Goal: Task Accomplishment & Management: Use online tool/utility

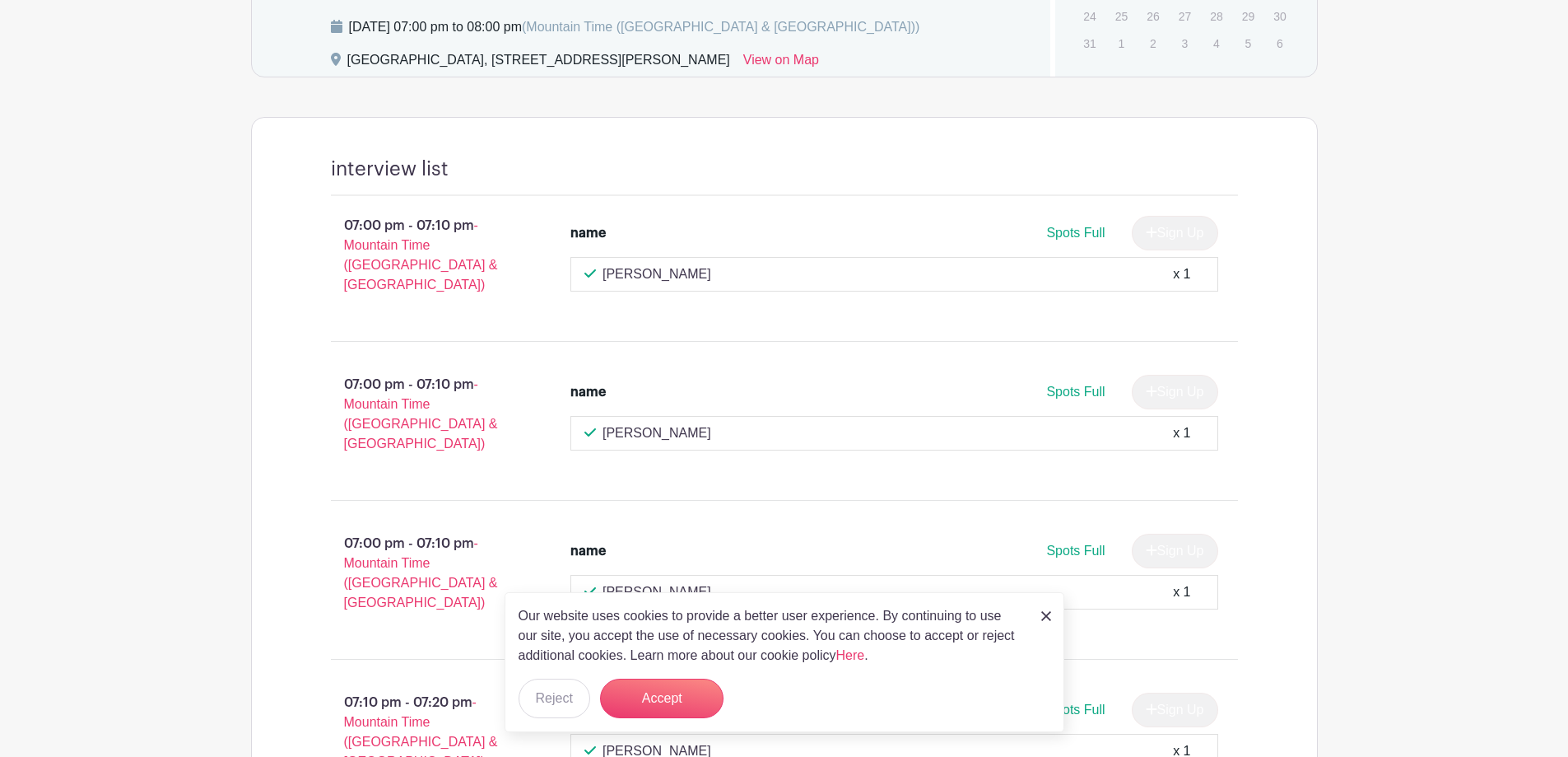
scroll to position [906, 0]
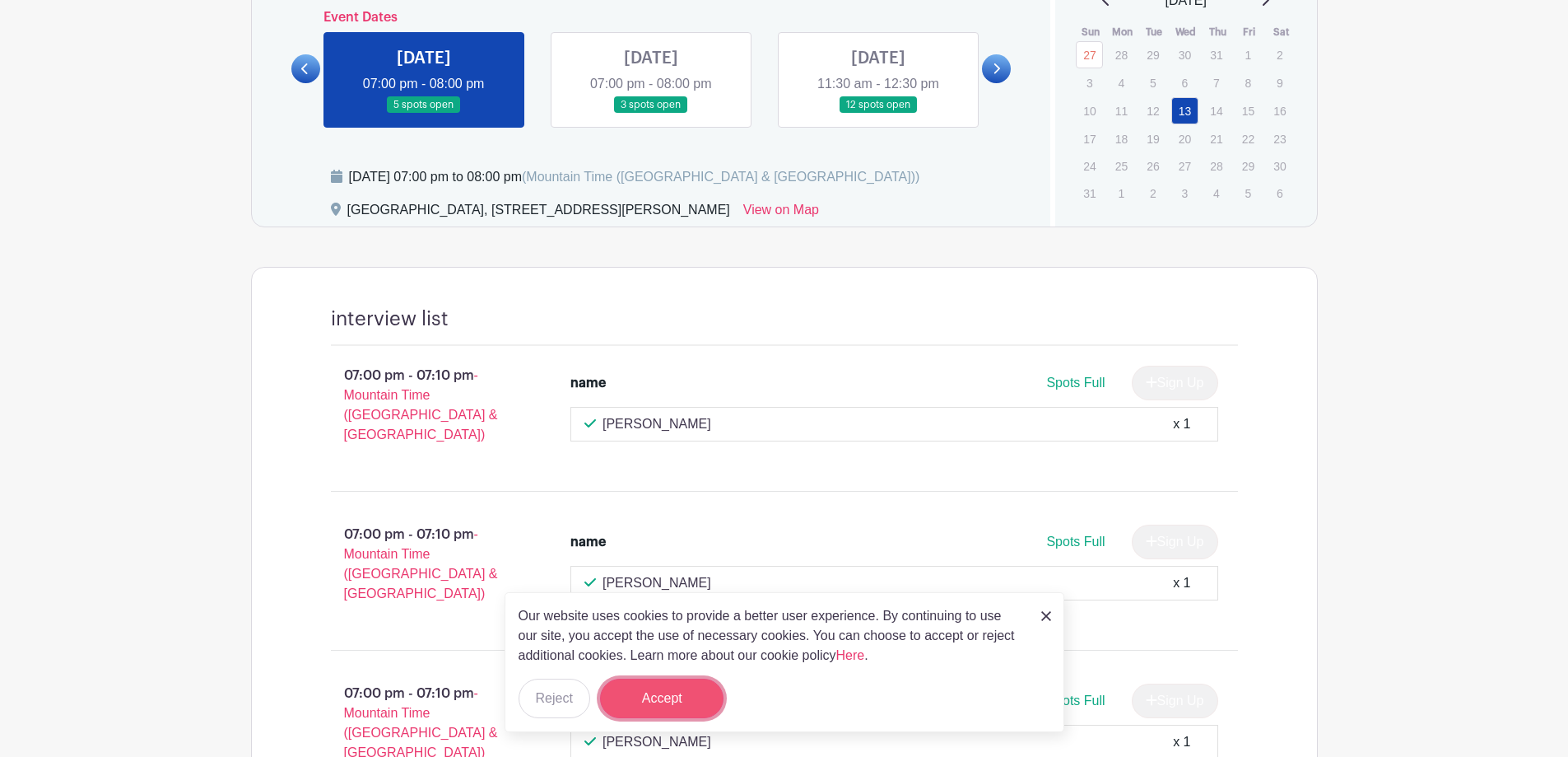
click at [664, 703] on button "Accept" at bounding box center [661, 698] width 123 height 40
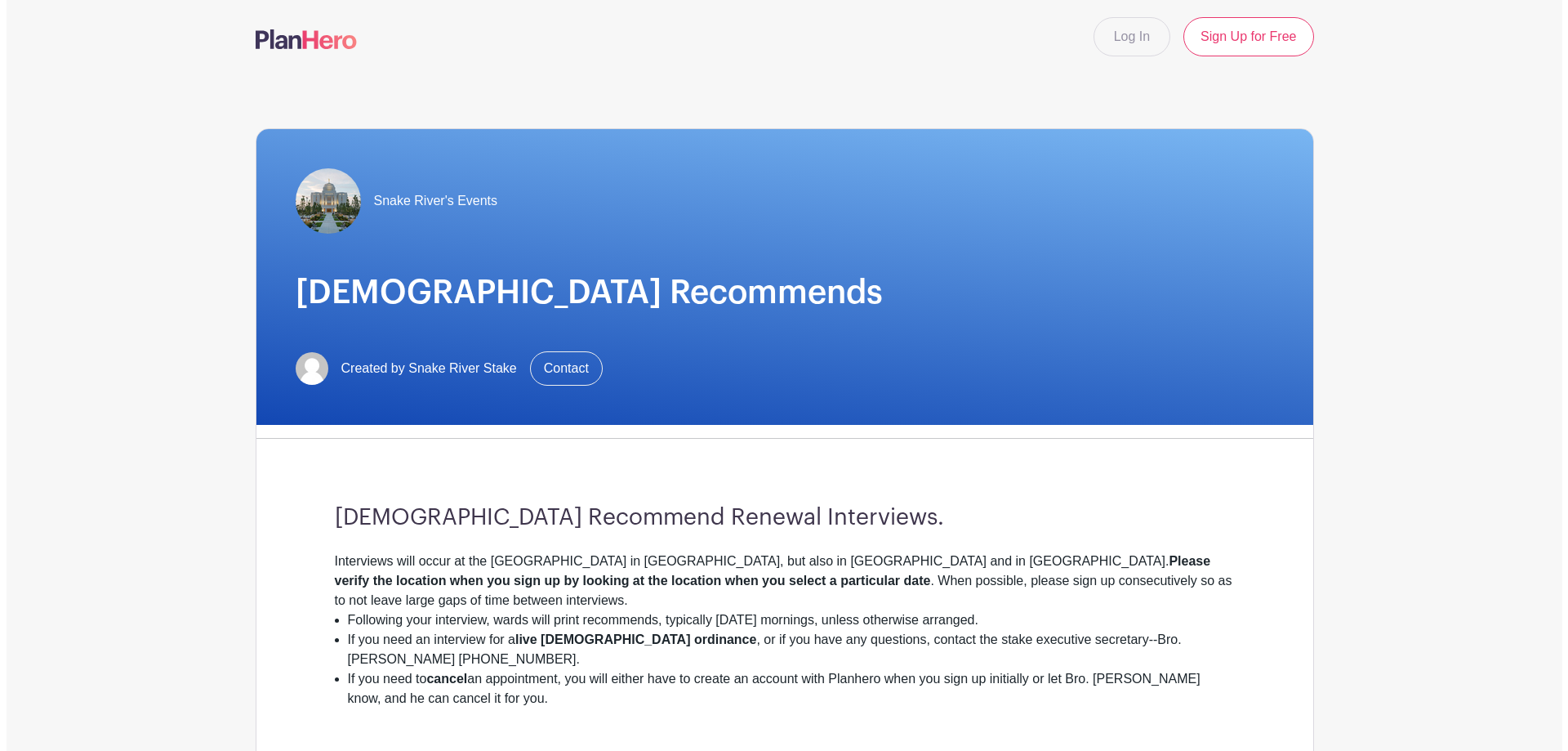
scroll to position [0, 0]
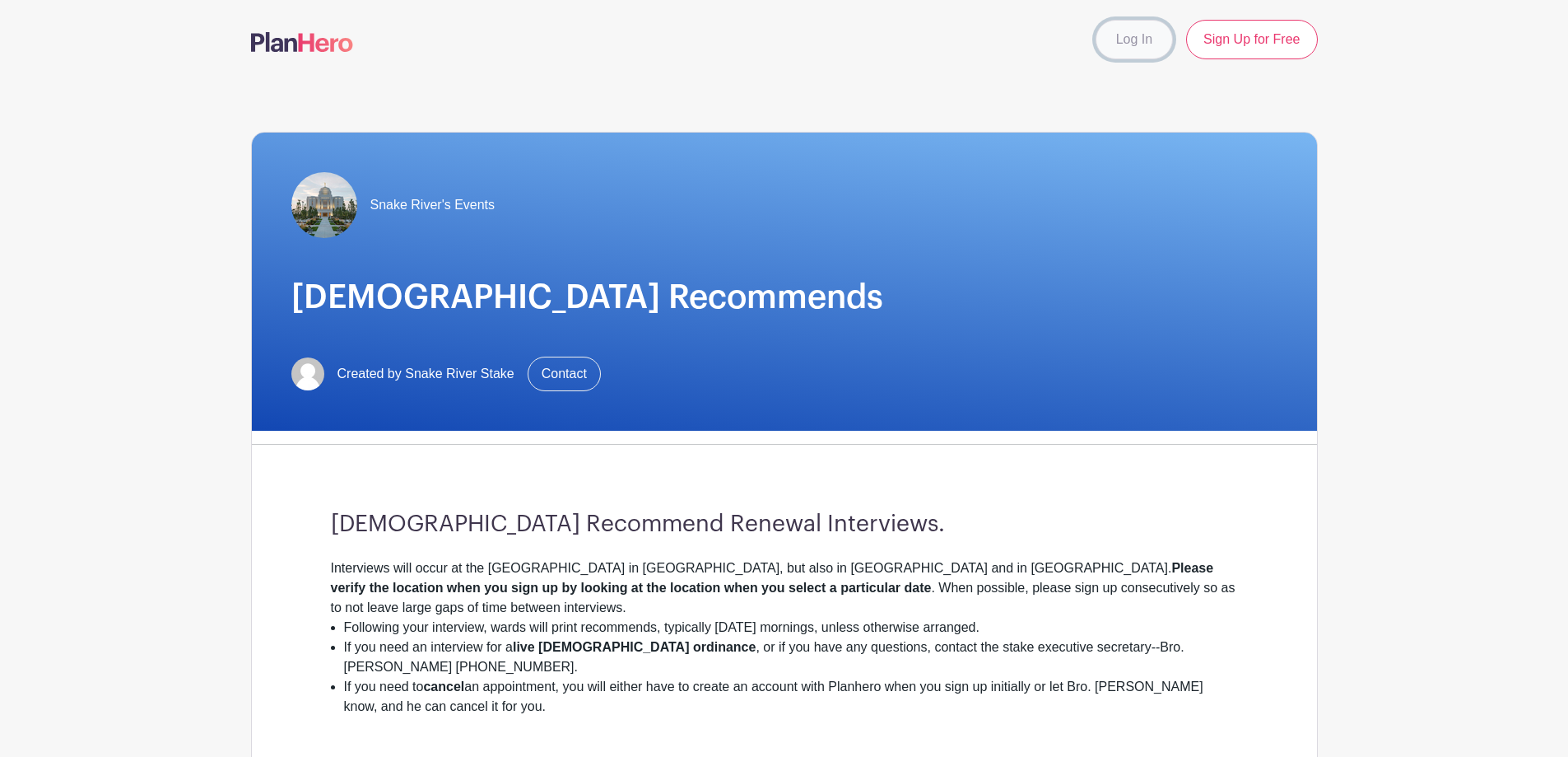
click at [1137, 45] on link "Log In" at bounding box center [1134, 39] width 77 height 40
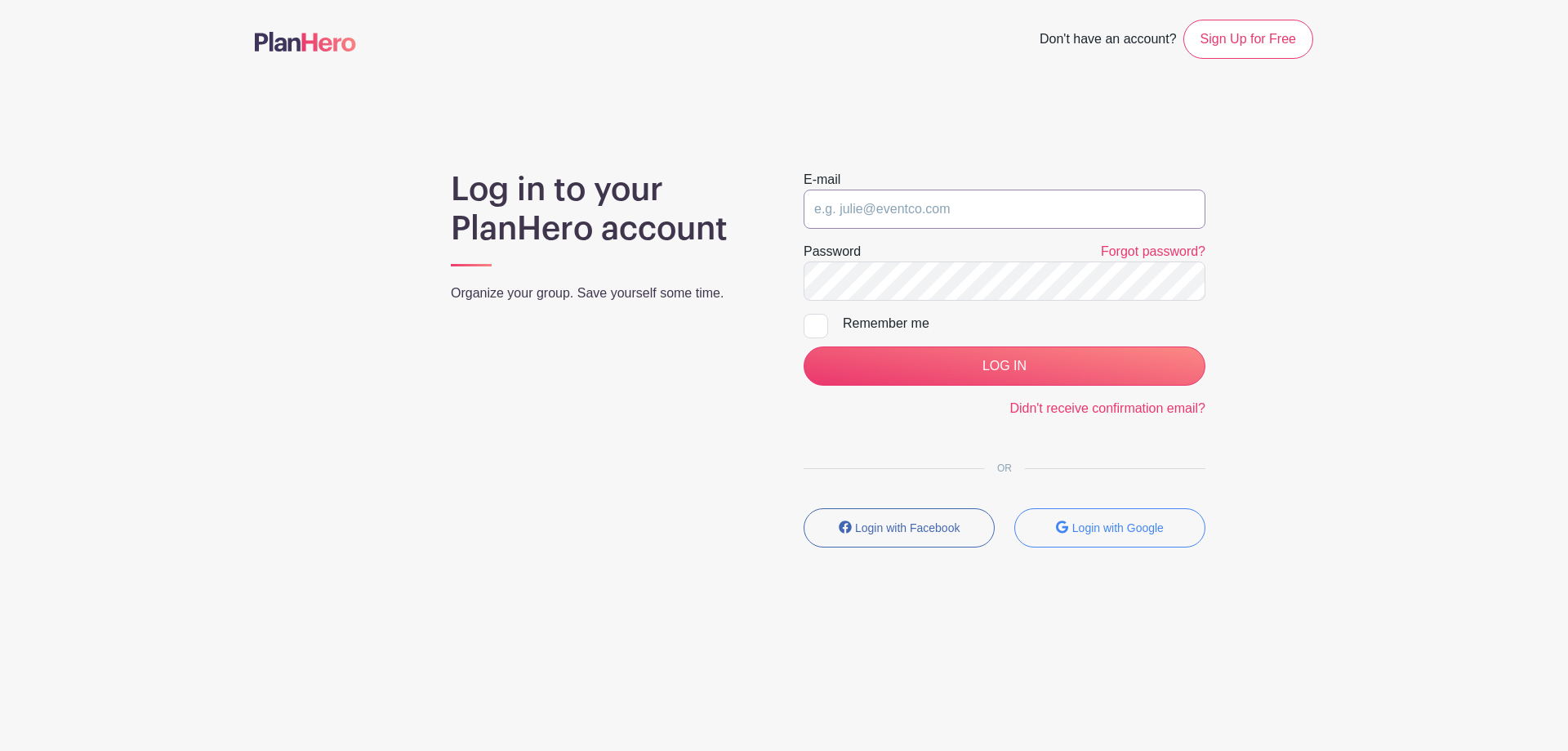
type input "snake.river.stake@gmail.com"
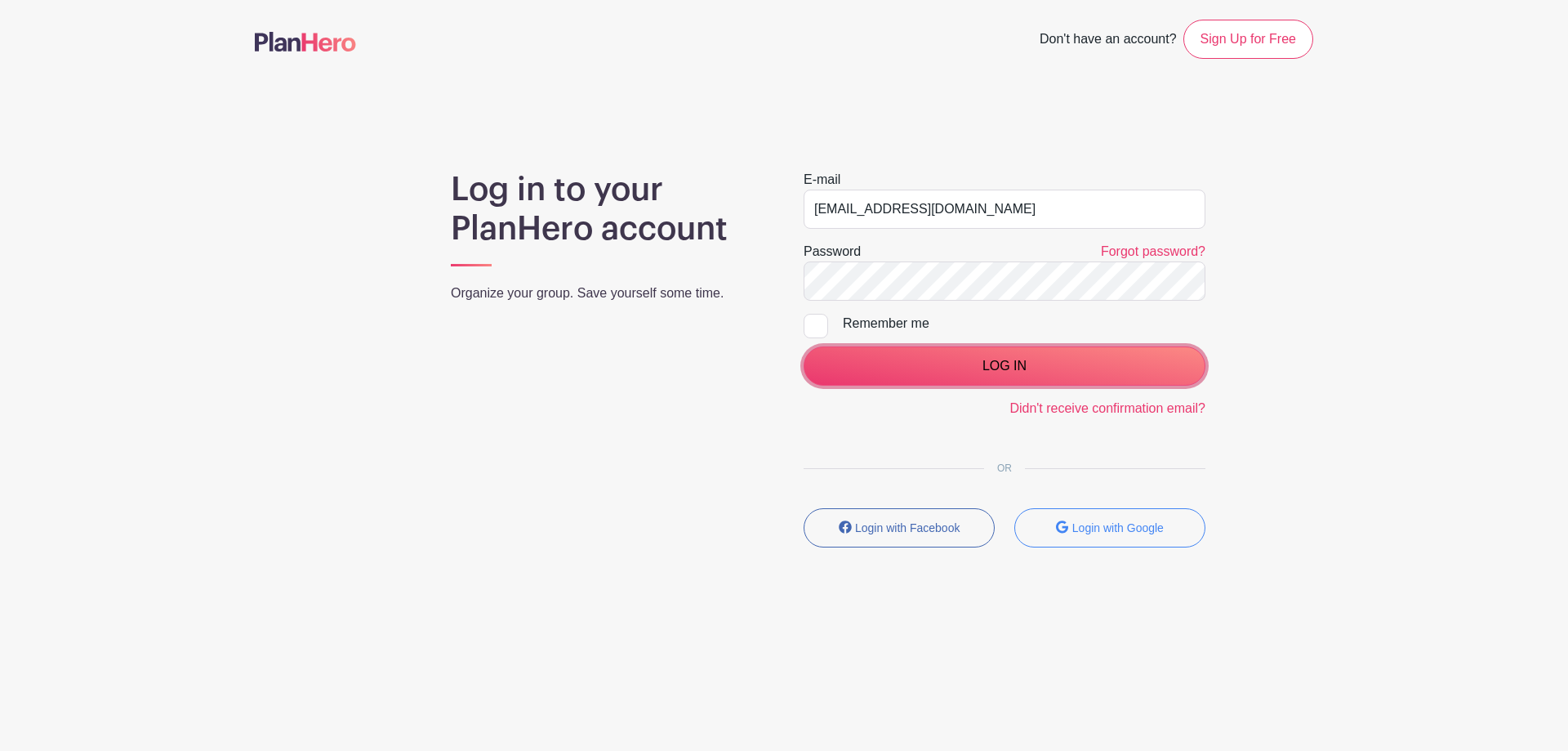
click at [962, 356] on input "LOG IN" at bounding box center [1004, 366] width 402 height 40
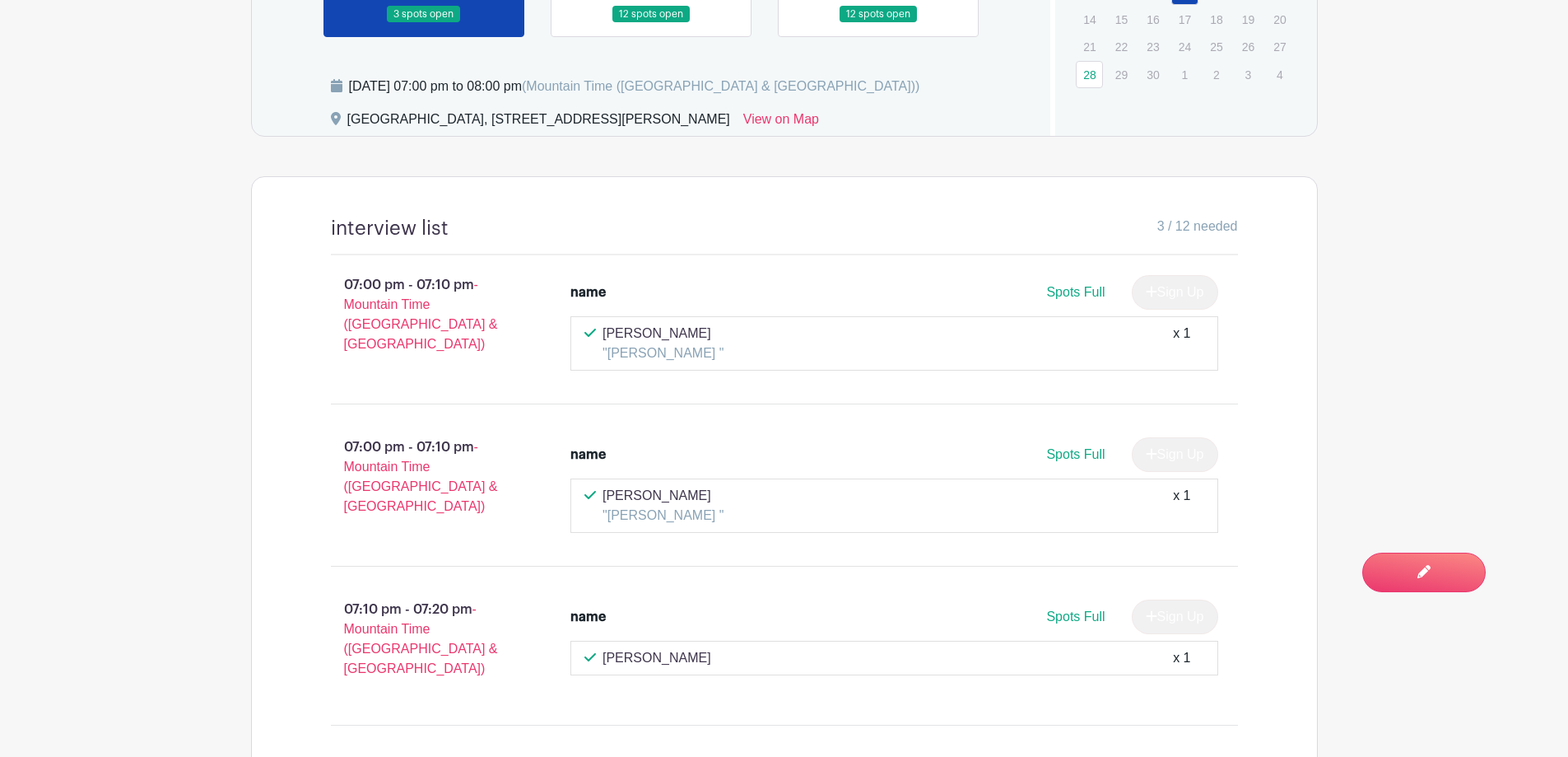
scroll to position [741, 0]
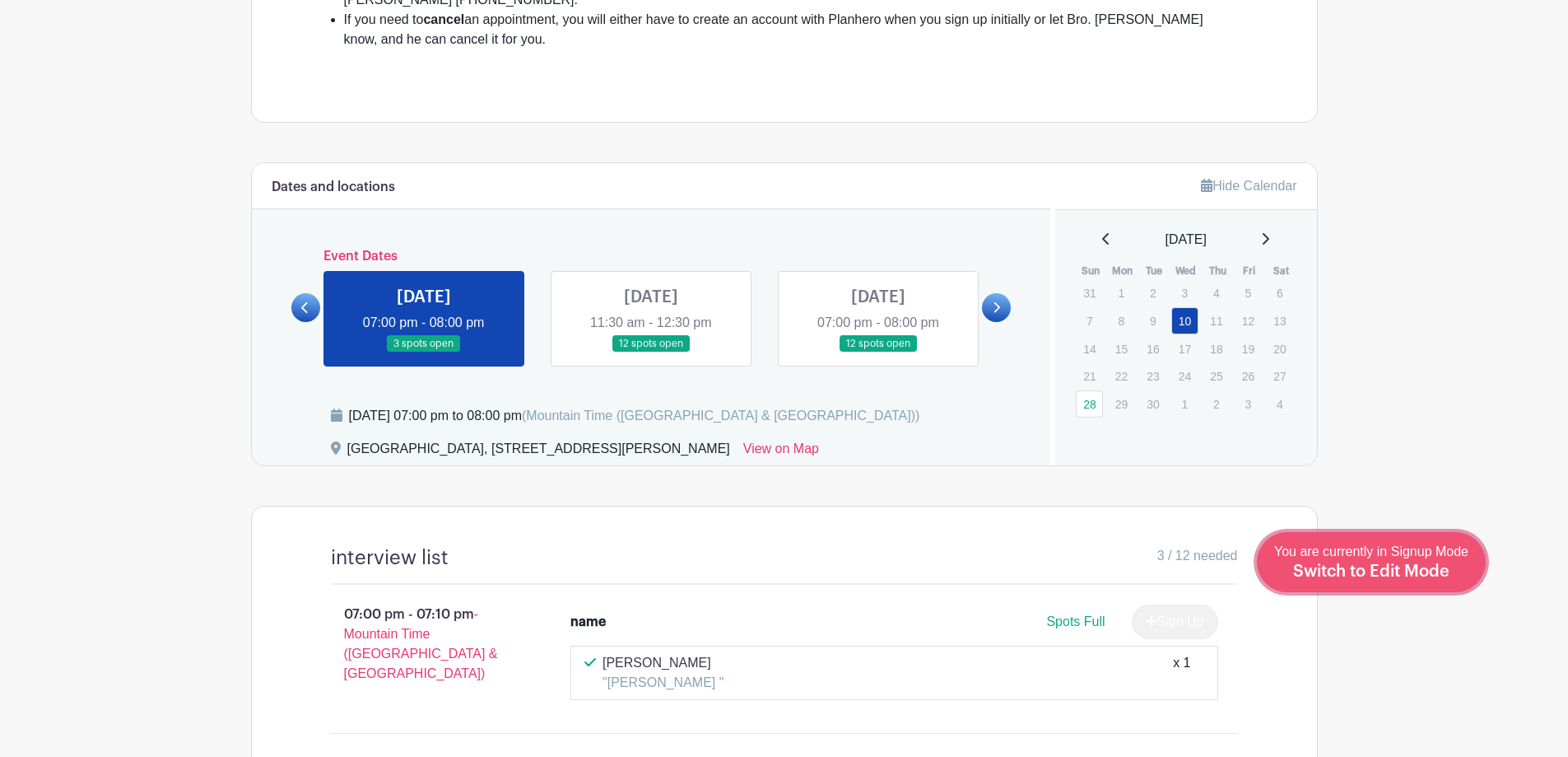
click at [1377, 574] on span "Switch to Edit Mode" at bounding box center [1371, 572] width 157 height 17
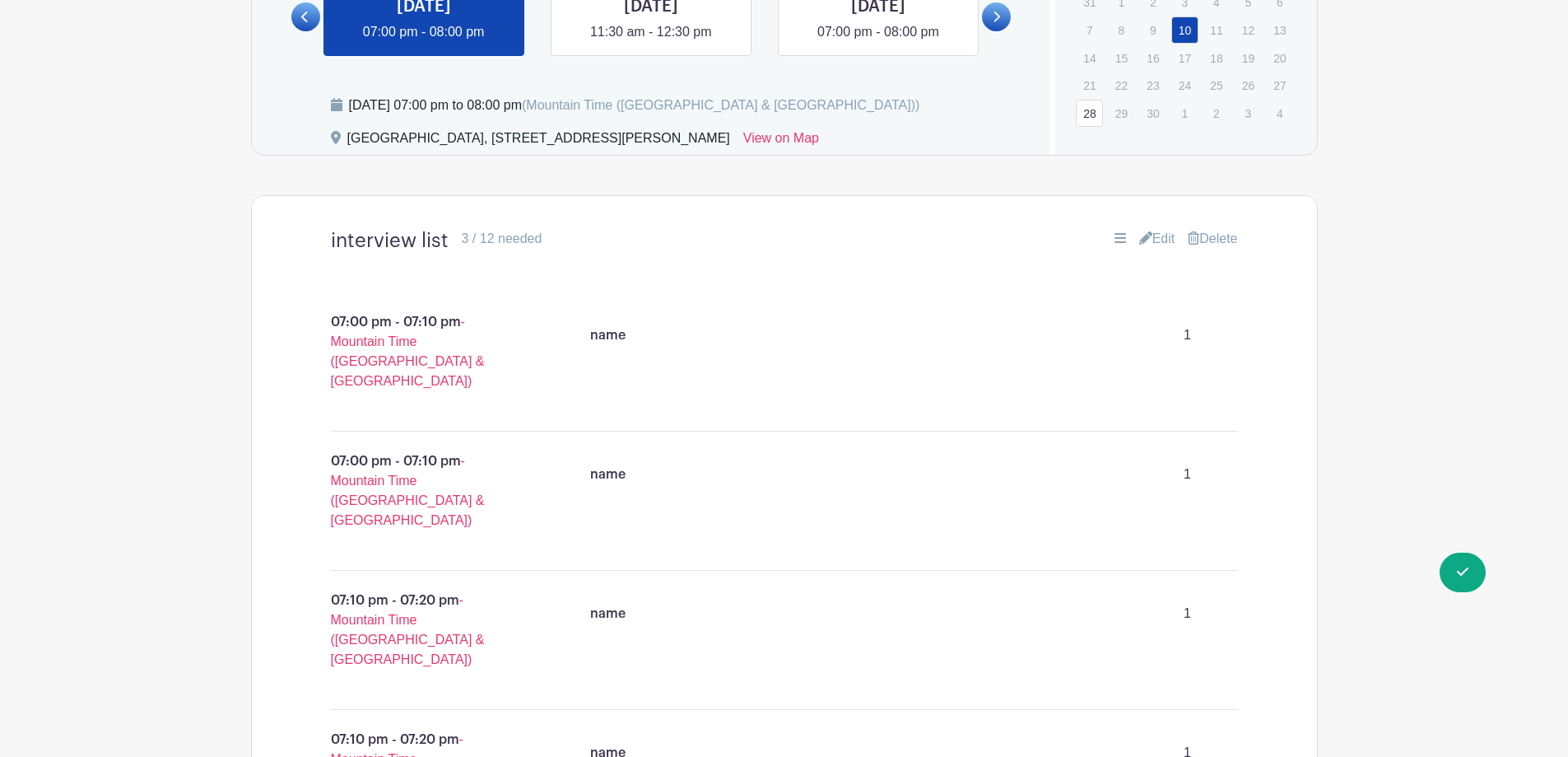
scroll to position [1071, 0]
click at [1148, 228] on link "Edit" at bounding box center [1157, 238] width 36 height 20
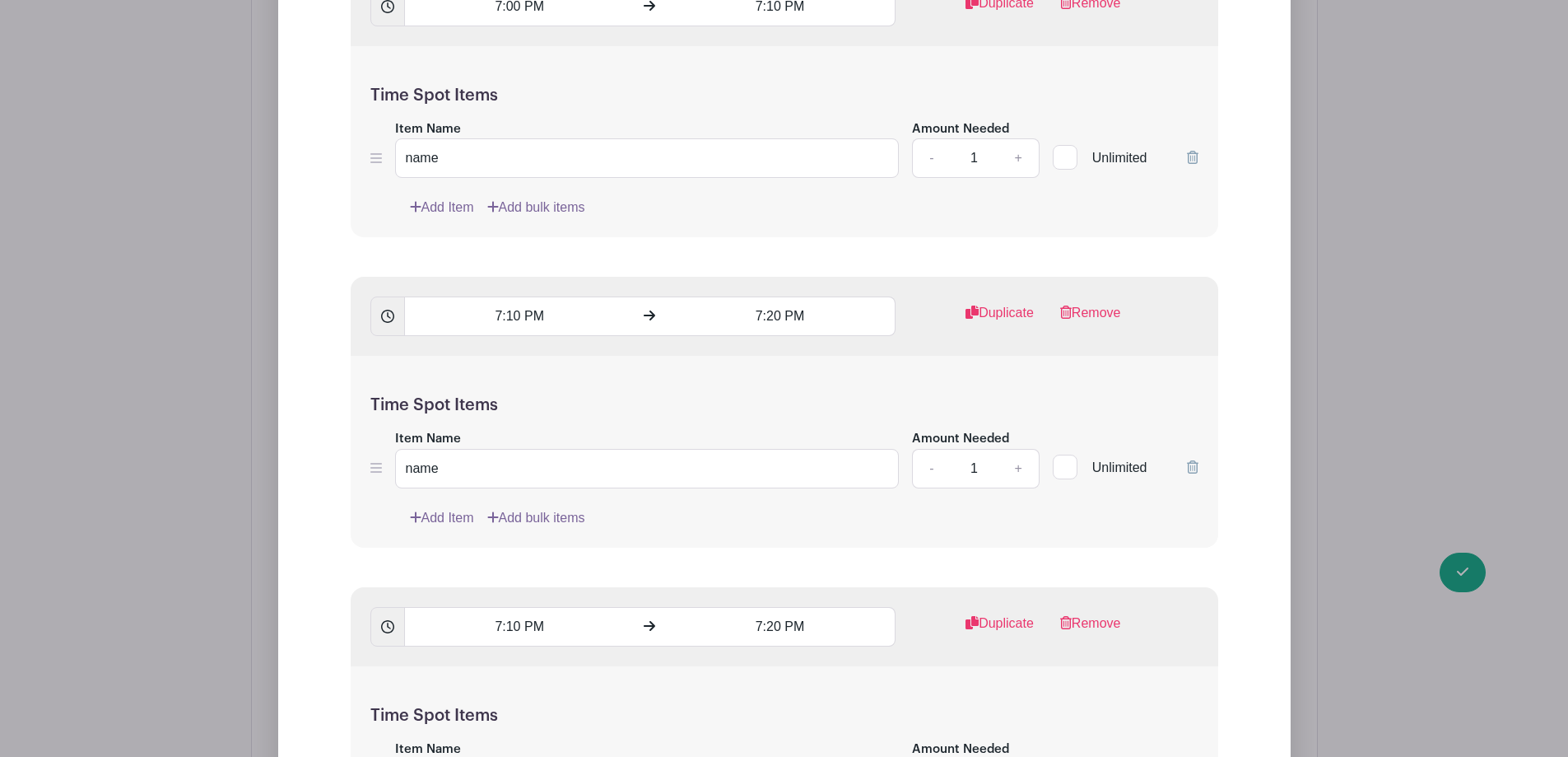
scroll to position [1812, 0]
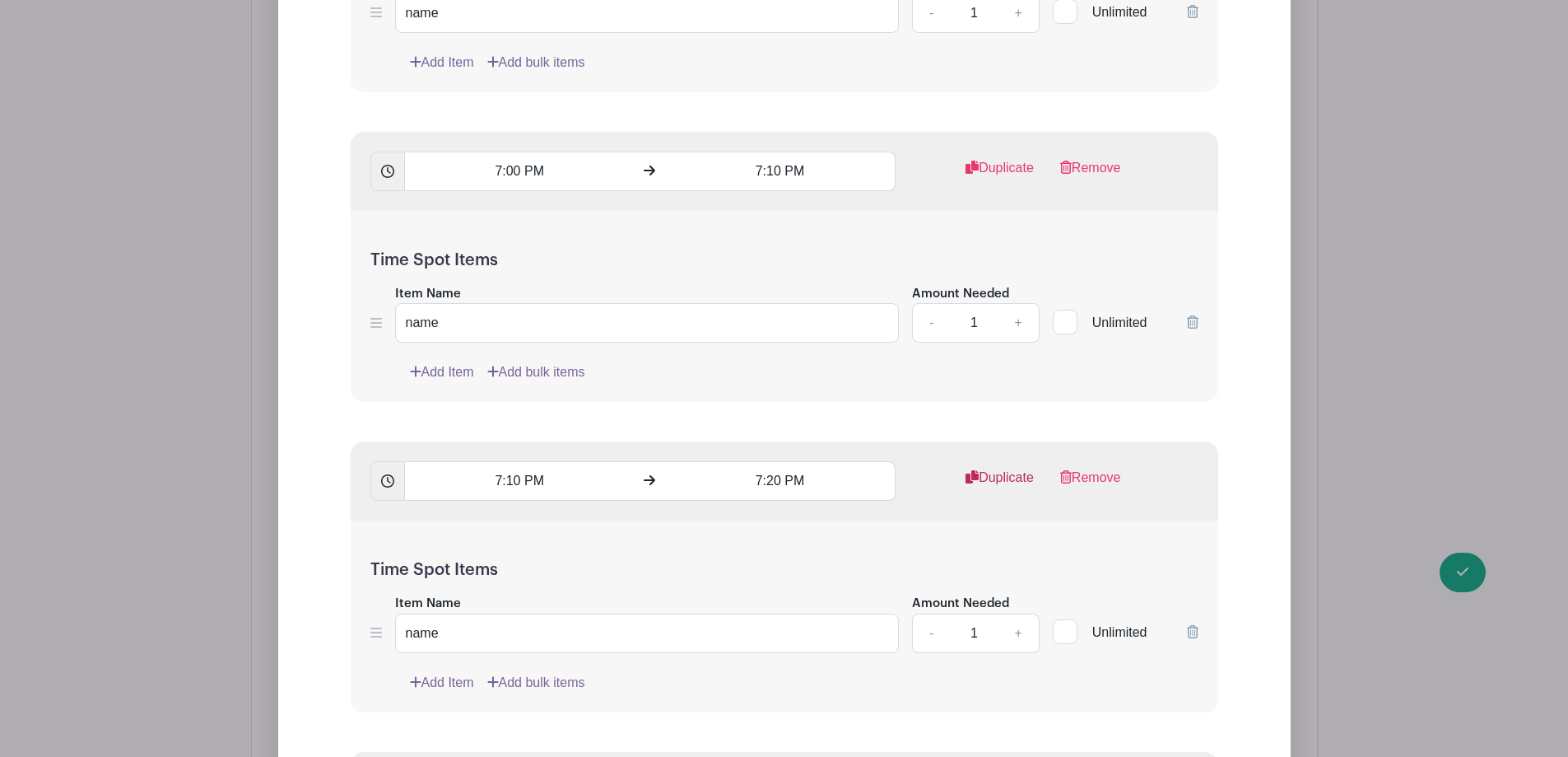
click at [1003, 468] on link "Duplicate" at bounding box center [999, 484] width 68 height 33
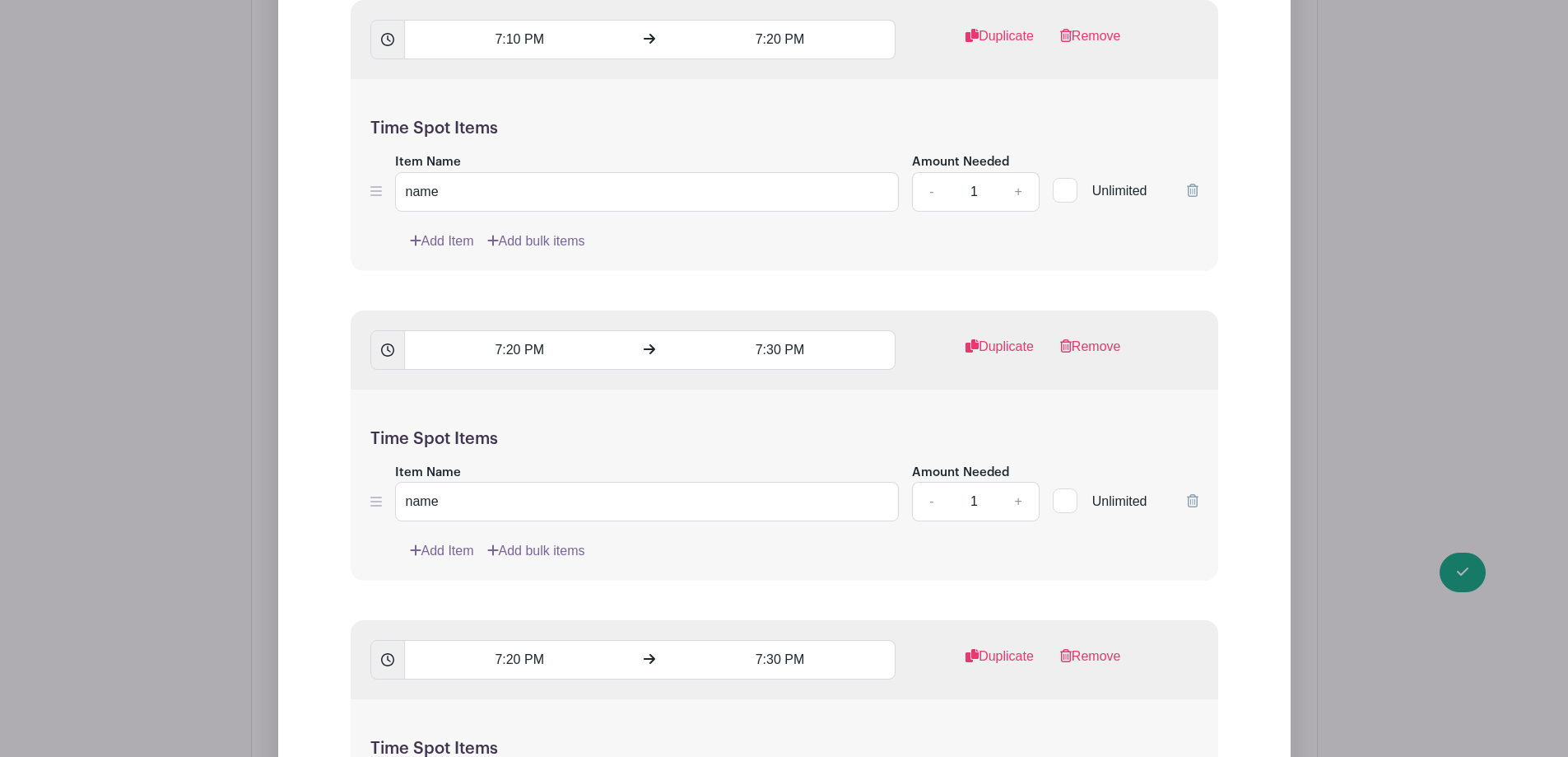
scroll to position [2883, 0]
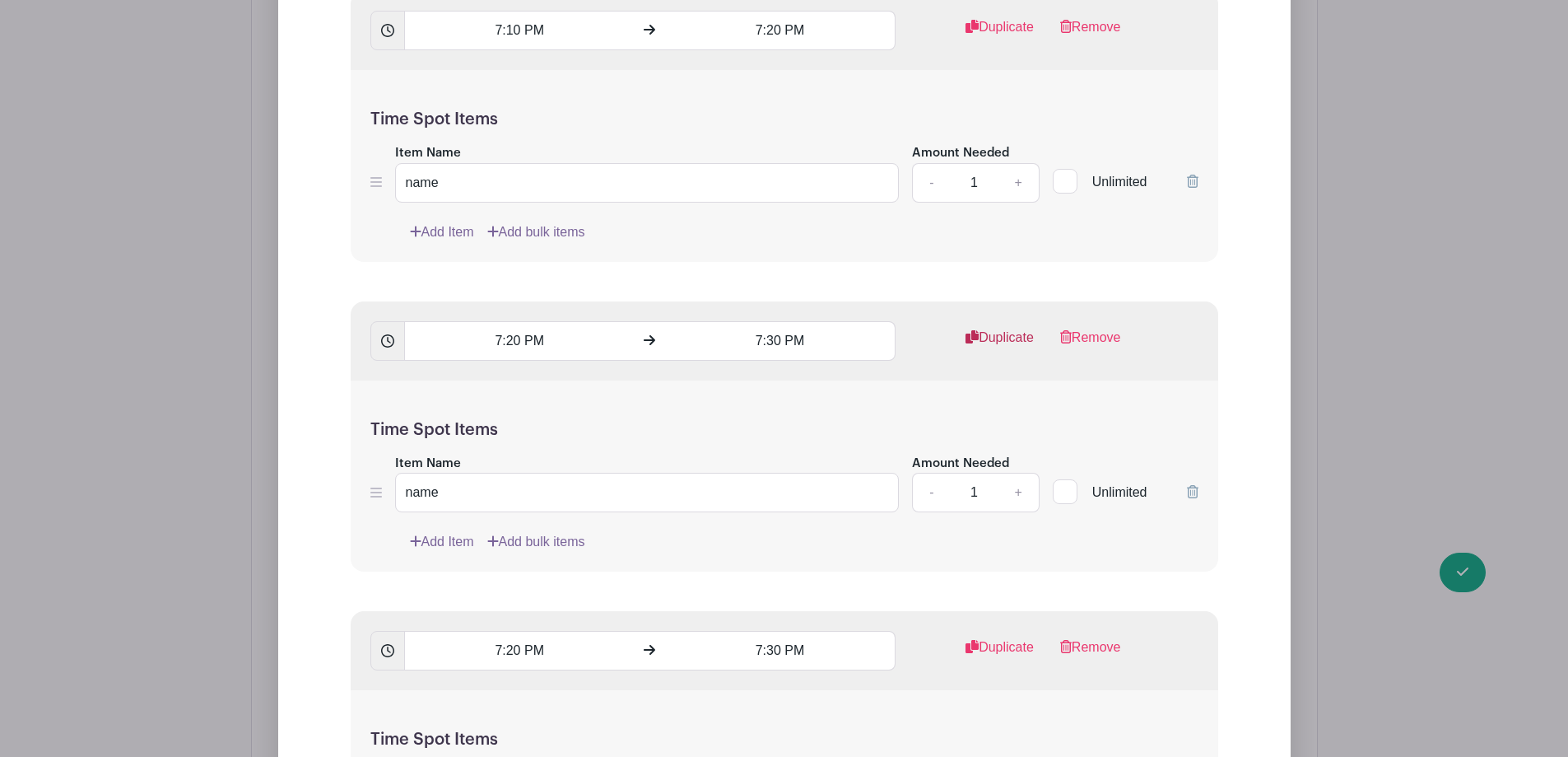
click at [1005, 328] on link "Duplicate" at bounding box center [999, 344] width 68 height 33
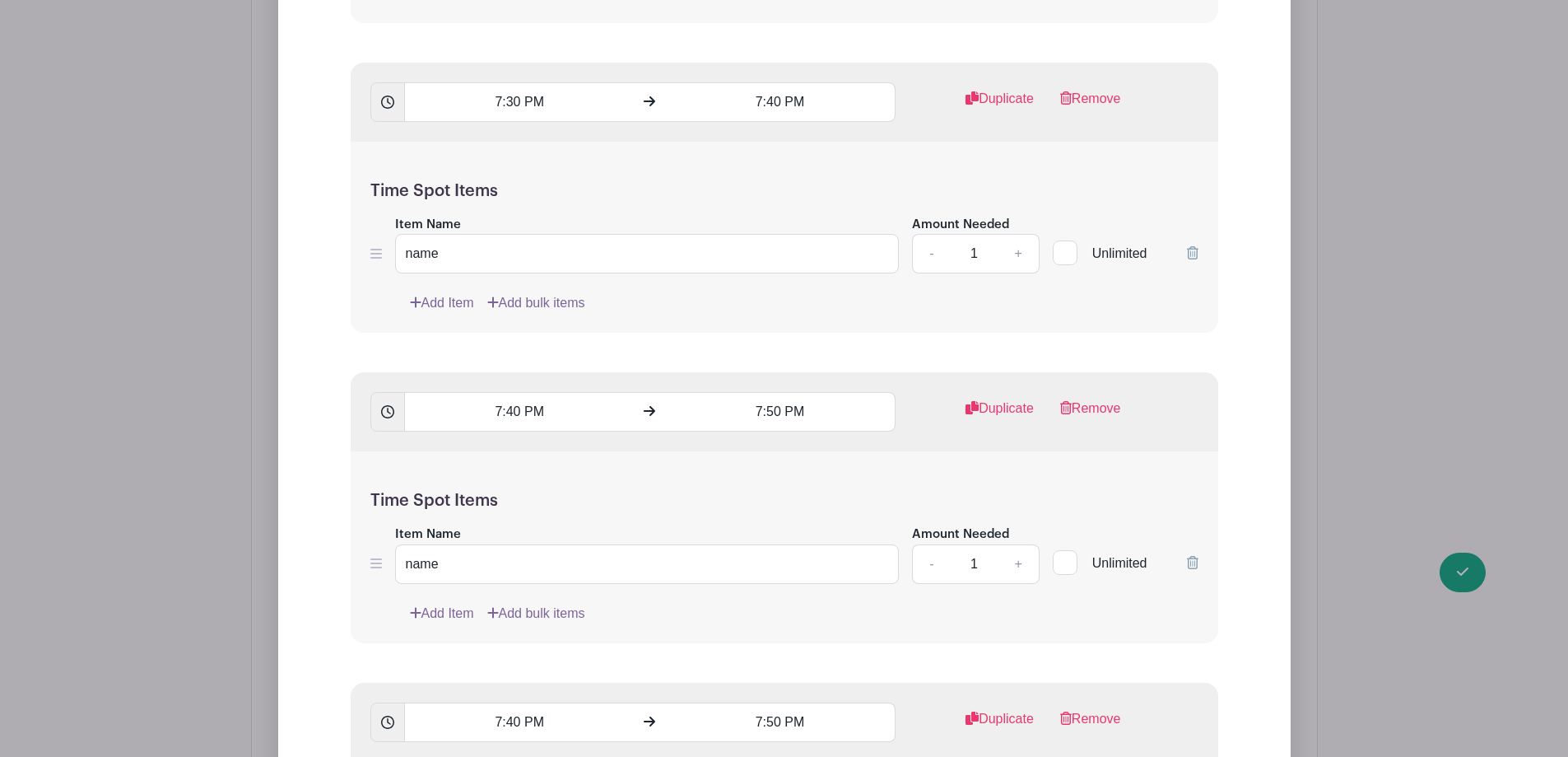
scroll to position [4365, 0]
click at [1013, 395] on link "Duplicate" at bounding box center [999, 411] width 68 height 33
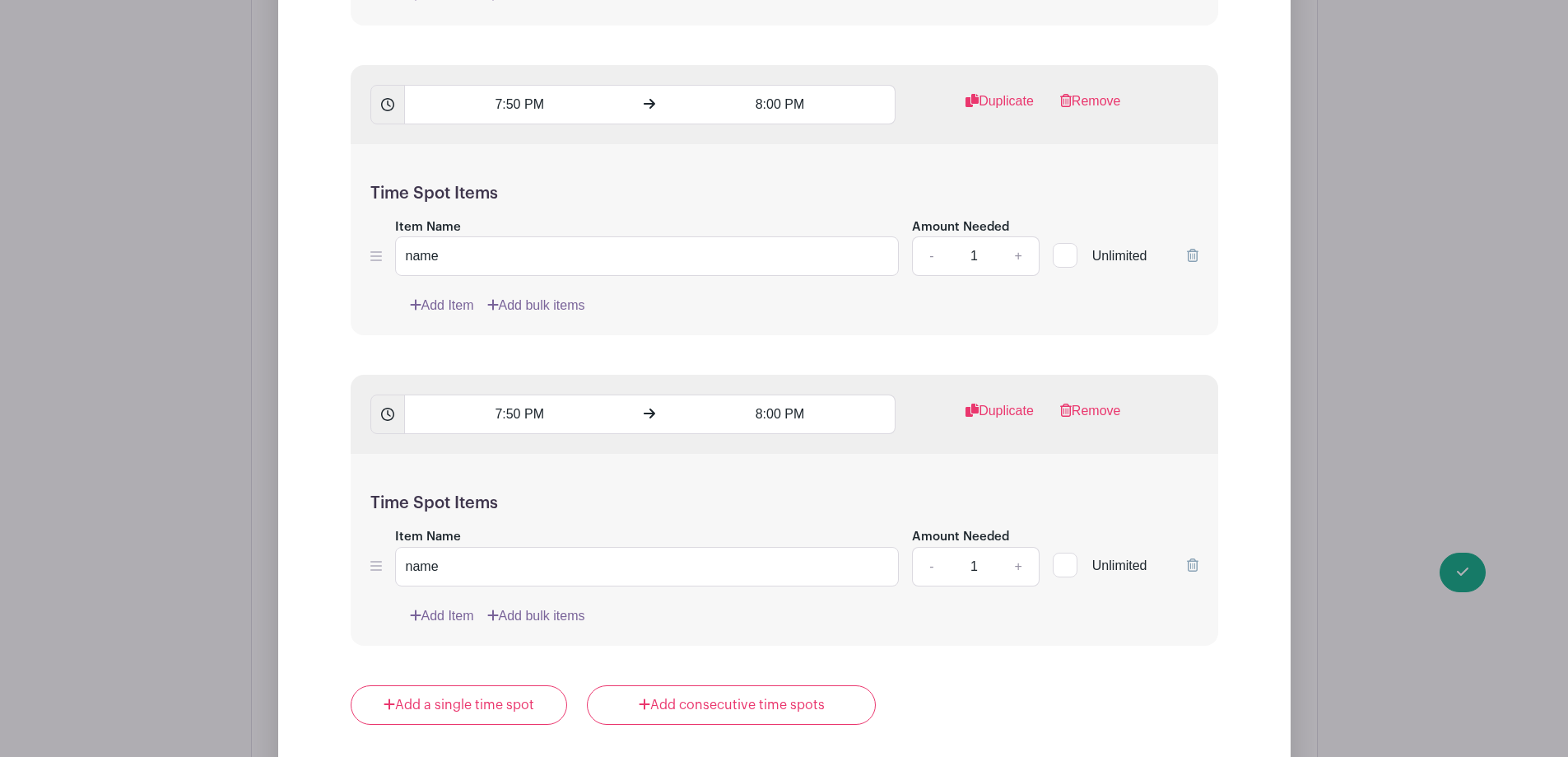
scroll to position [5600, 0]
click at [1015, 401] on link "Duplicate" at bounding box center [999, 417] width 68 height 33
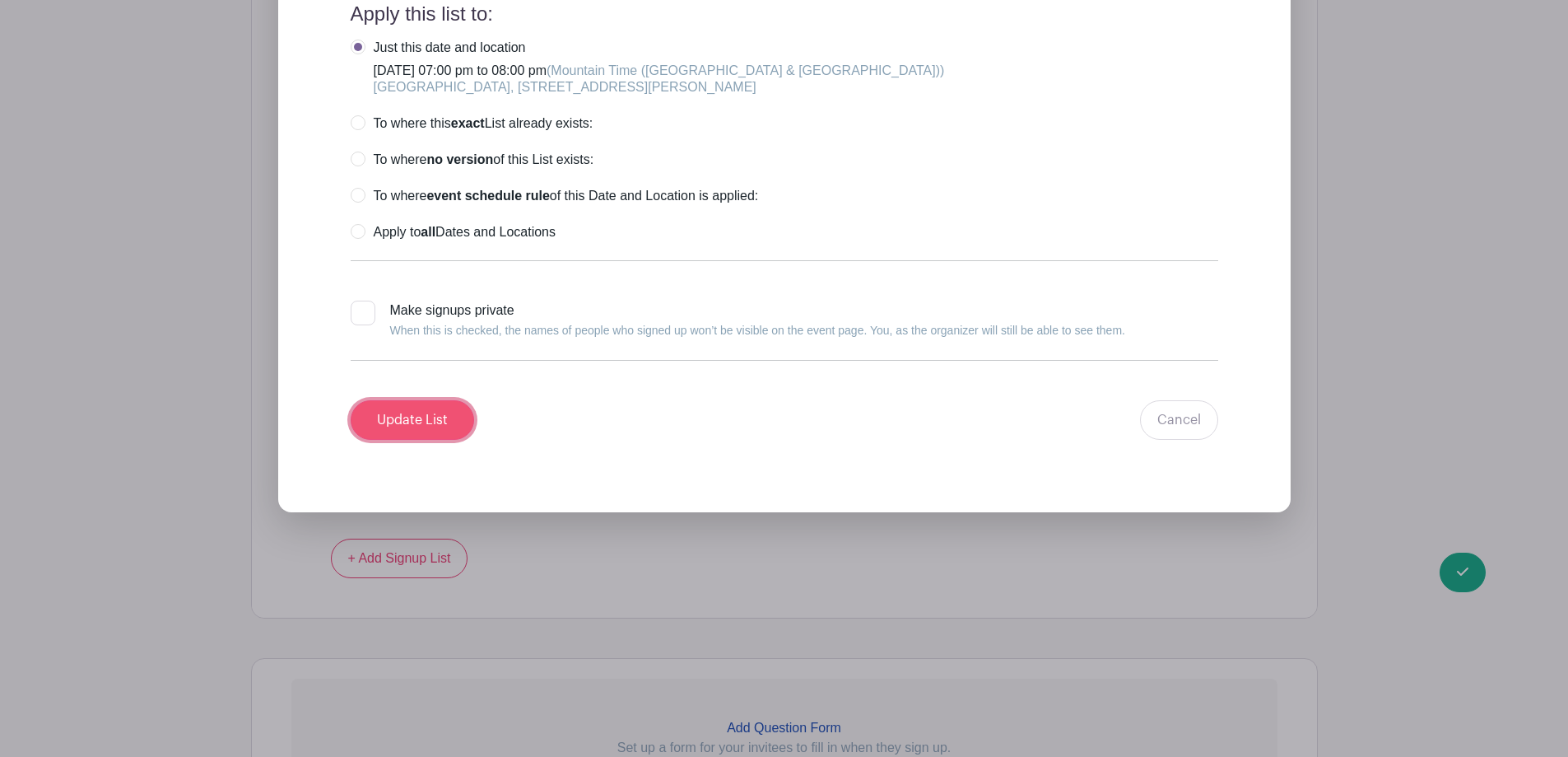
click at [455, 401] on input "Update List" at bounding box center [412, 420] width 123 height 40
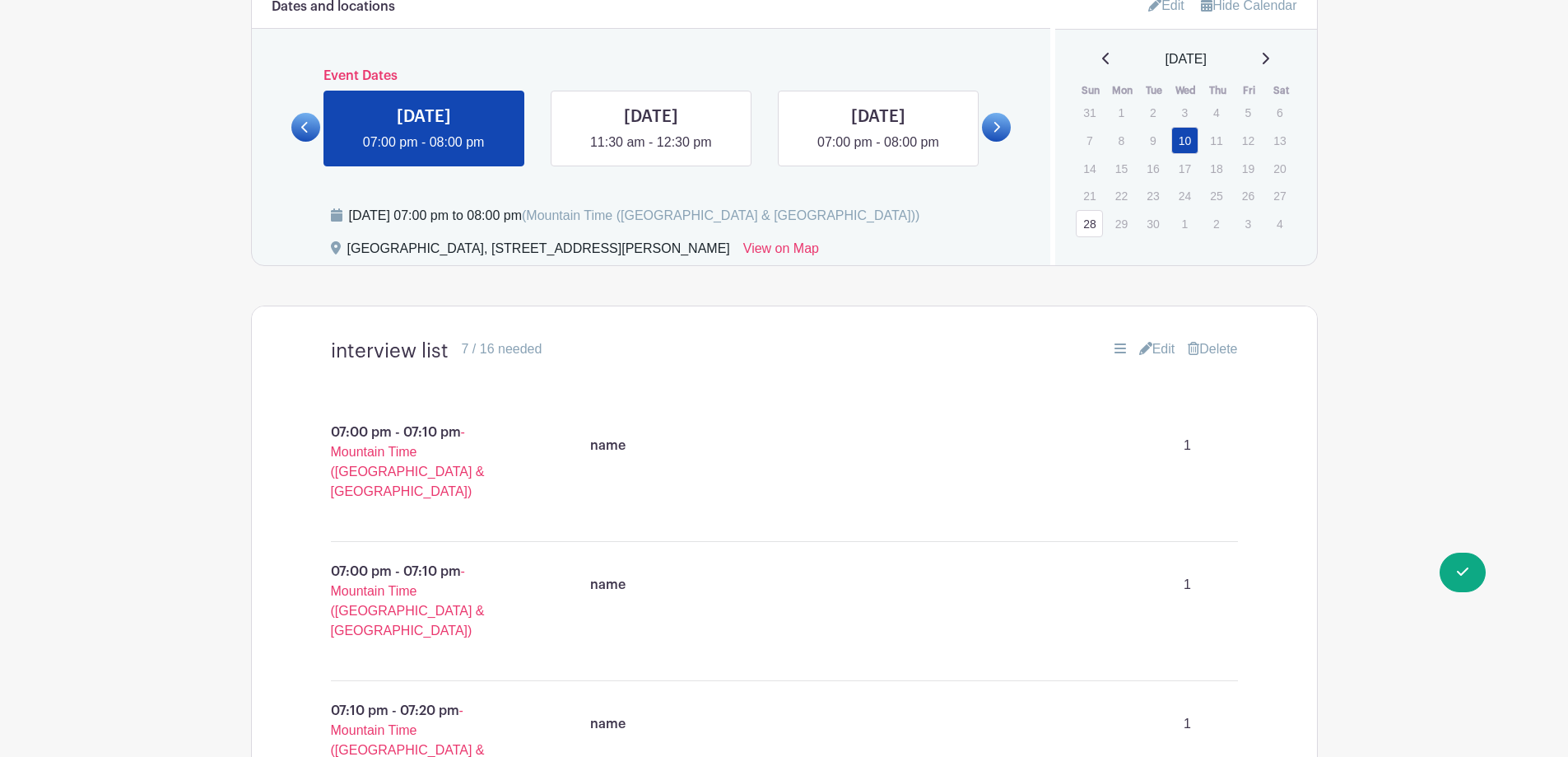
scroll to position [919, 0]
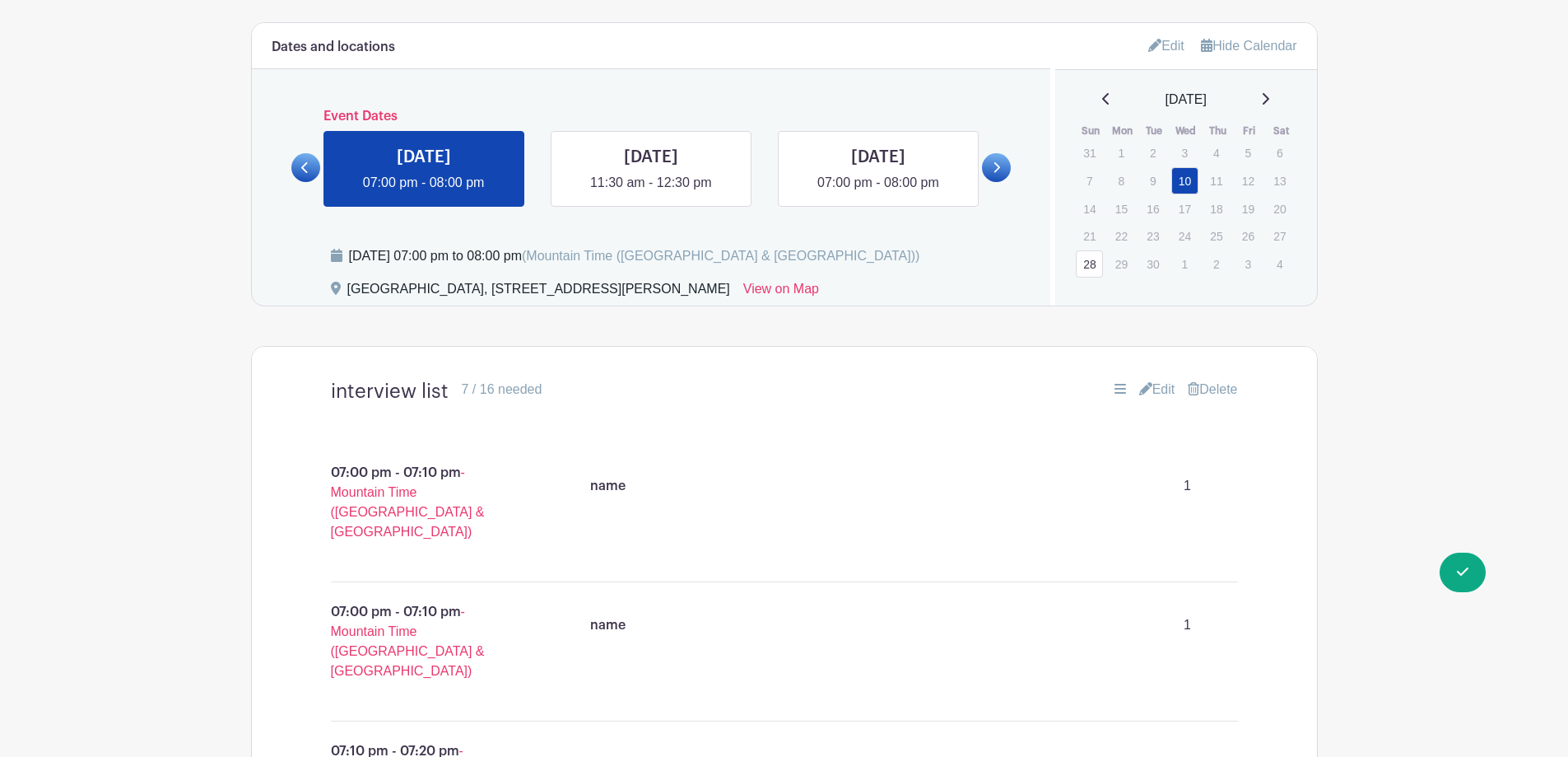
click at [308, 161] on icon at bounding box center [305, 168] width 7 height 12
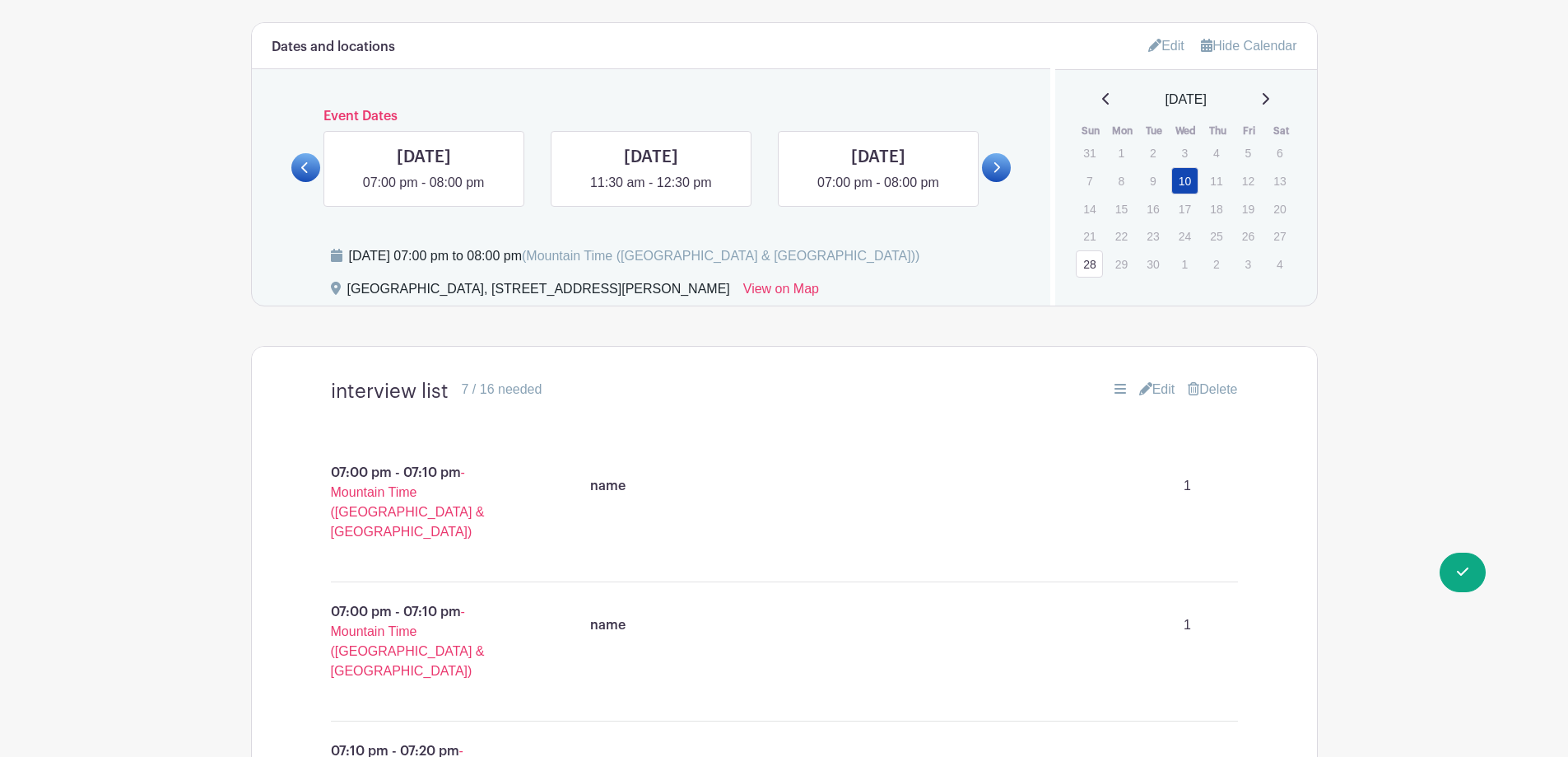
click at [1102, 93] on icon at bounding box center [1105, 98] width 6 height 12
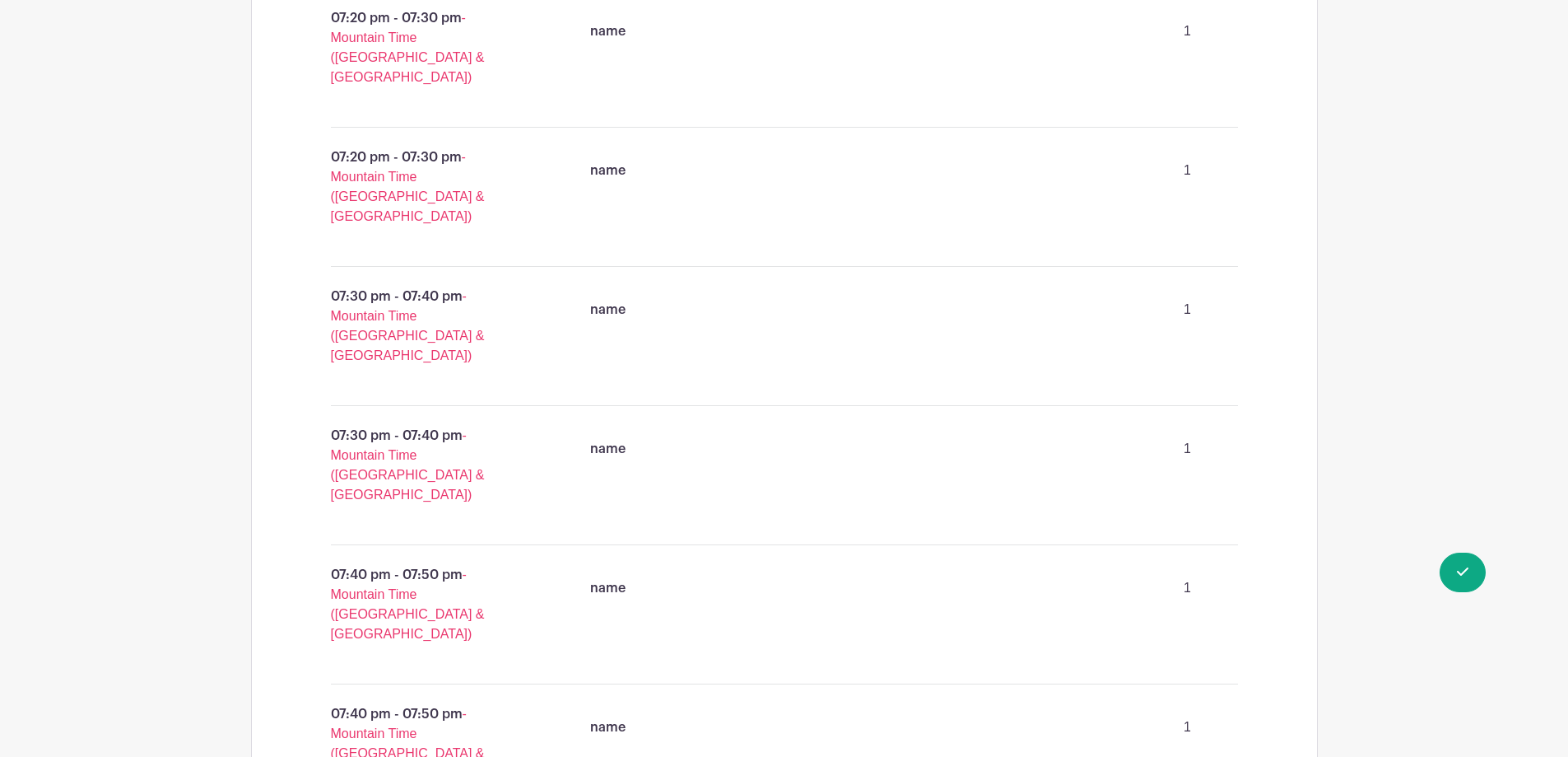
scroll to position [2237, 0]
